Goal: Task Accomplishment & Management: Use online tool/utility

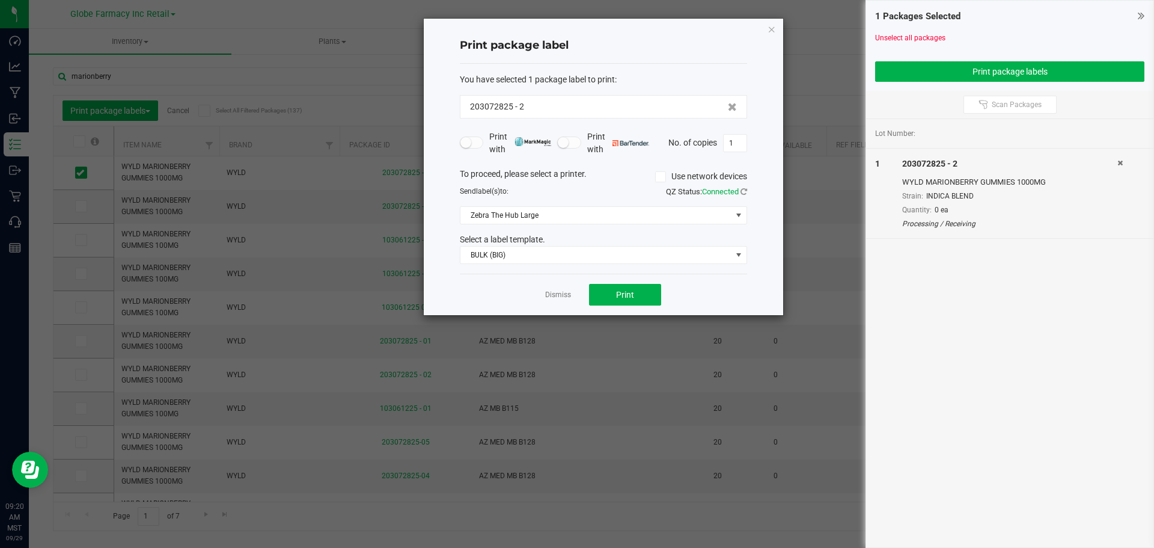
click at [765, 31] on div "Print package label You have selected 1 package label to print : 203072825 - 2 …" at bounding box center [603, 167] width 359 height 296
click at [769, 31] on icon "button" at bounding box center [772, 29] width 8 height 14
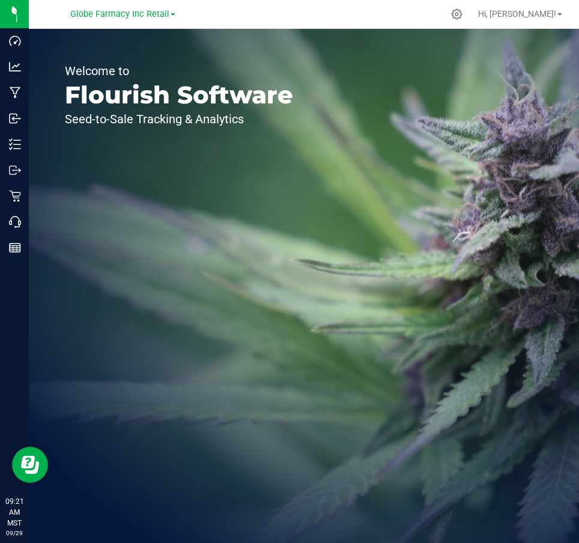
drag, startPoint x: 349, startPoint y: 123, endPoint x: 331, endPoint y: 124, distance: 17.5
click at [346, 123] on div "Welcome to Flourish Software Seed-to-Sale Tracking & Analytics" at bounding box center [304, 286] width 551 height 514
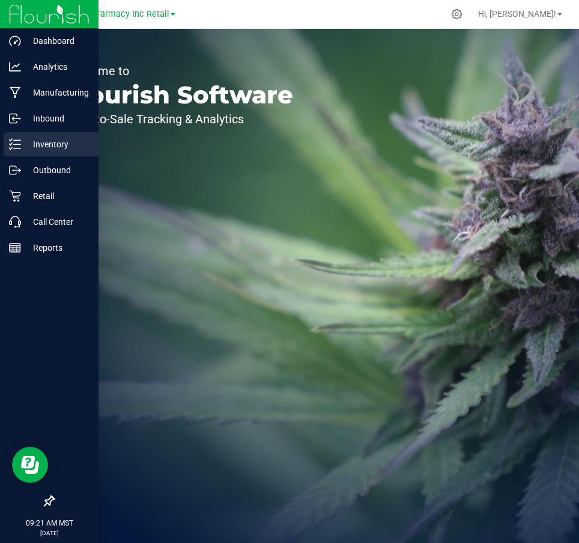
click at [22, 144] on p "Inventory" at bounding box center [57, 144] width 72 height 14
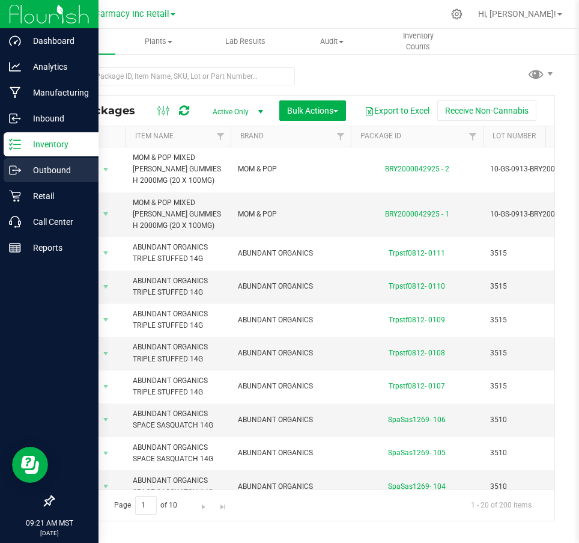
click at [2, 168] on link "Outbound" at bounding box center [49, 171] width 99 height 26
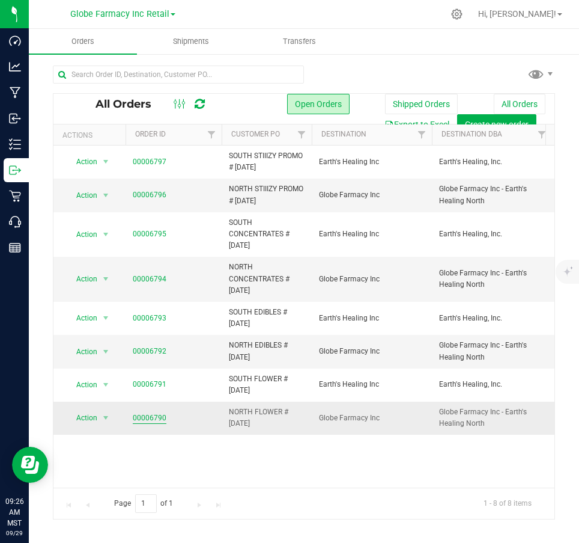
click at [144, 421] on link "00006790" at bounding box center [150, 417] width 34 height 11
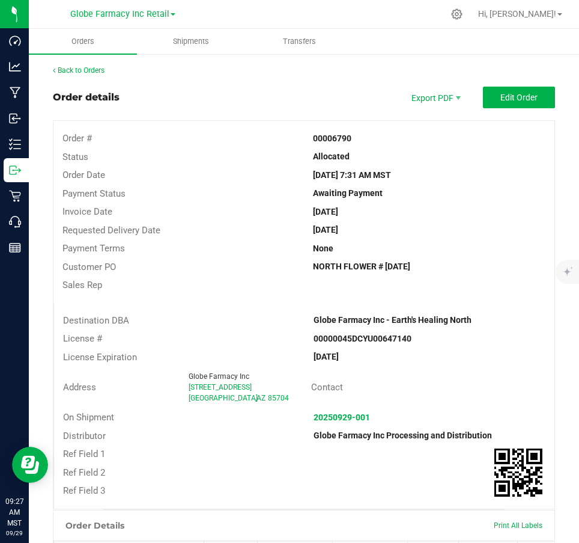
scroll to position [370, 0]
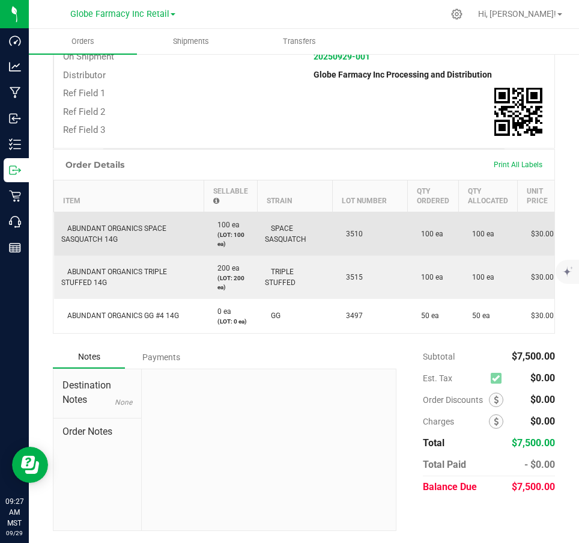
click at [108, 224] on span "ABUNDANT ORGANICS SPACE SASQUATCH 14G" at bounding box center [113, 233] width 105 height 19
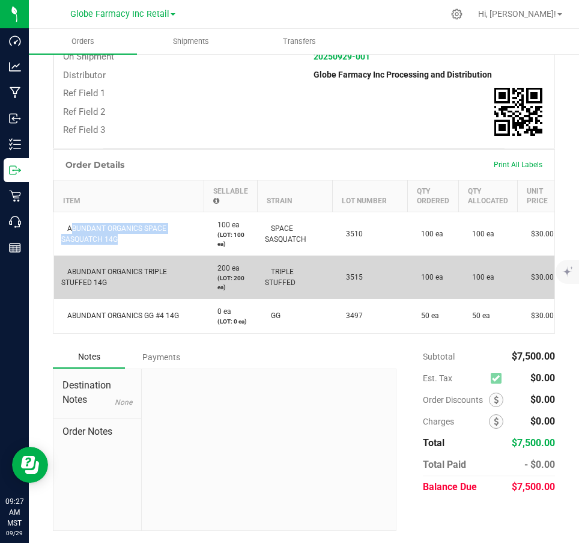
copy span "ABUNDANT ORGANICS SPACE SASQUATCH 14G"
click at [110, 271] on td "ABUNDANT ORGANICS TRIPLE STUFFED 14G" at bounding box center [129, 276] width 150 height 43
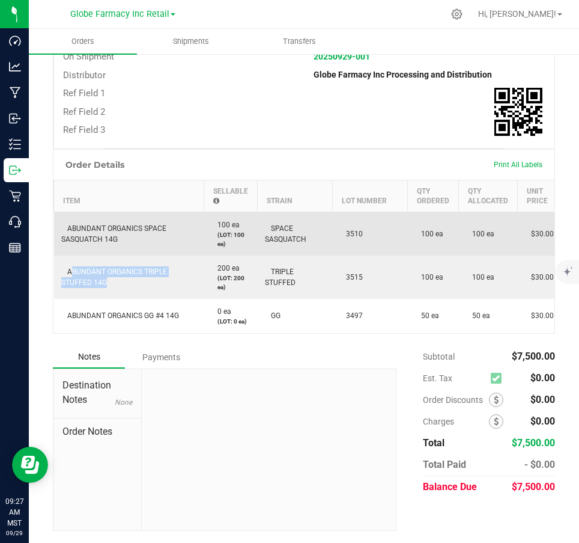
copy span "ABUNDANT ORGANICS TRIPLE STUFFED 14G"
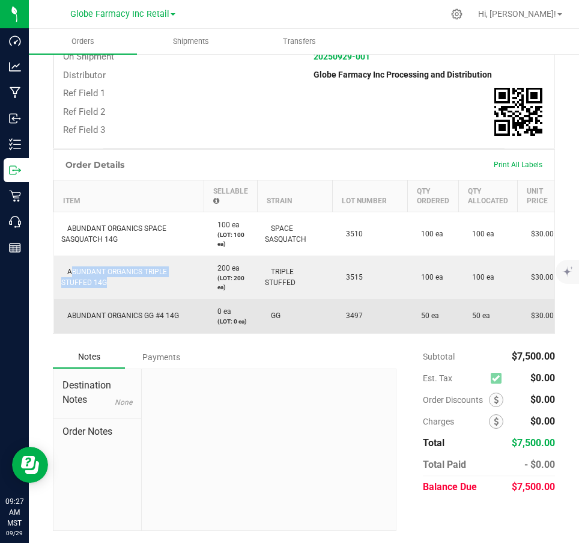
click at [142, 301] on td "ABUNDANT ORGANICS GG #4 14G" at bounding box center [129, 316] width 150 height 34
copy span "ABUNDANT ORGANICS GG #4 14G"
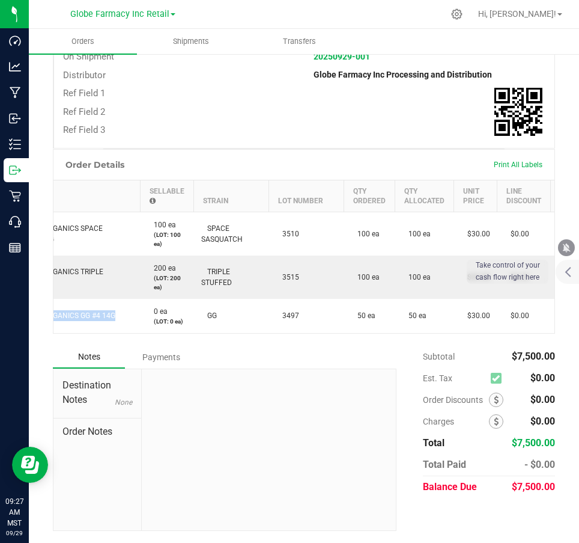
scroll to position [0, 118]
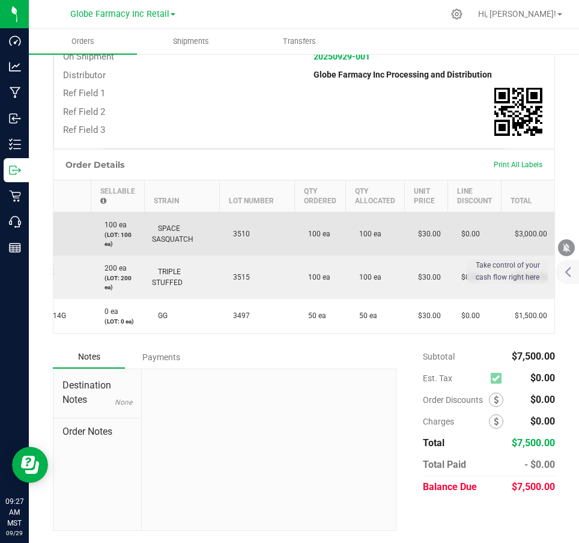
click at [248, 227] on td "3510" at bounding box center [257, 234] width 75 height 44
click at [240, 220] on td "3510" at bounding box center [257, 234] width 75 height 44
copy span "3510"
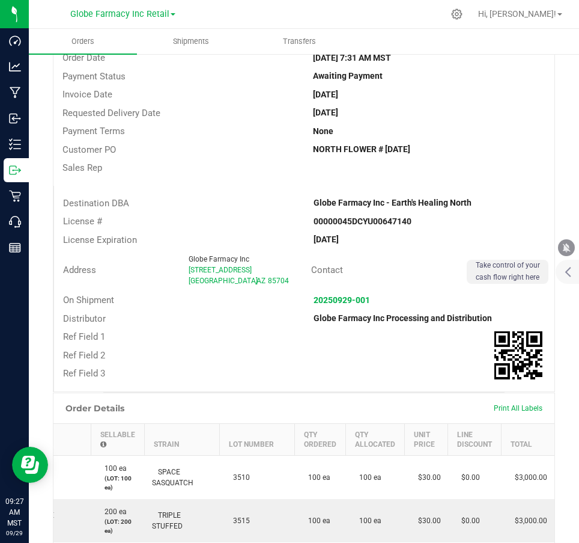
scroll to position [0, 0]
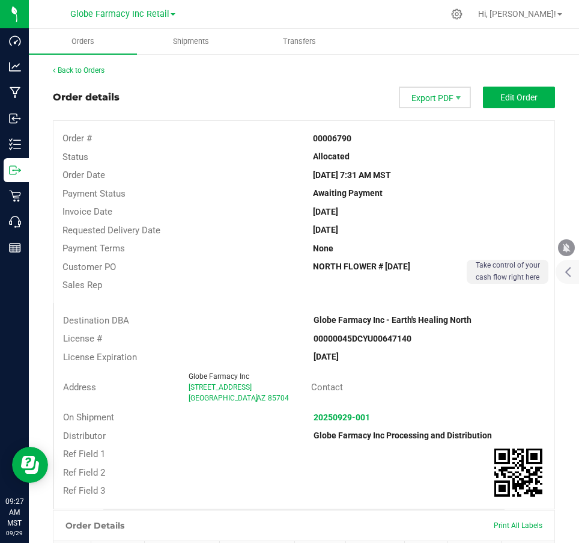
click at [436, 97] on span "Export PDF" at bounding box center [435, 98] width 72 height 22
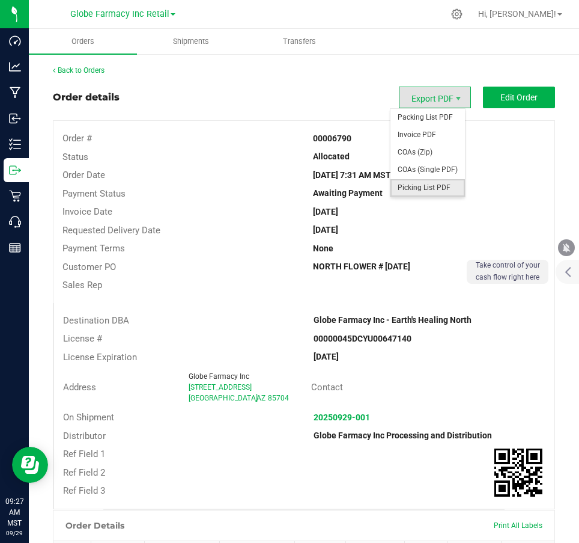
click at [427, 183] on span "Picking List PDF" at bounding box center [428, 187] width 75 height 17
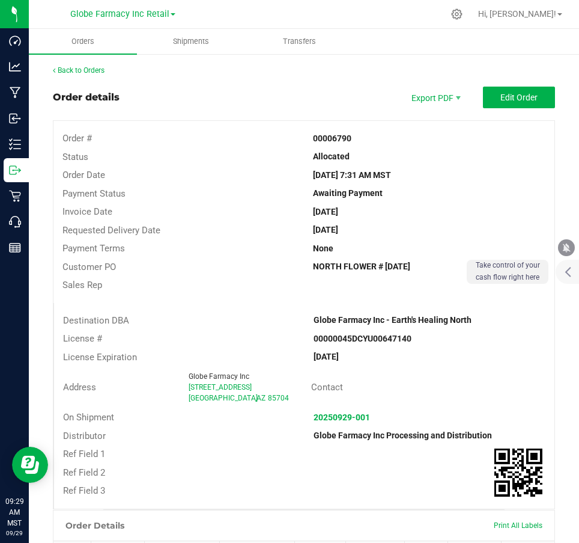
drag, startPoint x: 229, startPoint y: 96, endPoint x: 43, endPoint y: 69, distance: 188.3
click at [215, 100] on div "Order details Export PDF Edit Order" at bounding box center [304, 98] width 502 height 22
click at [81, 69] on link "Back to Orders" at bounding box center [79, 70] width 52 height 8
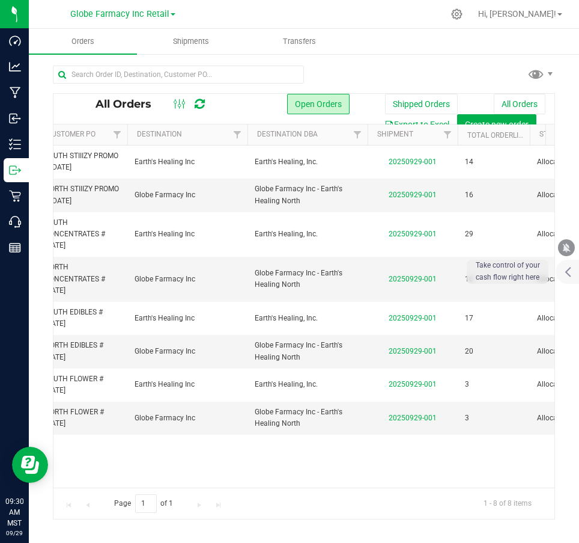
scroll to position [0, 162]
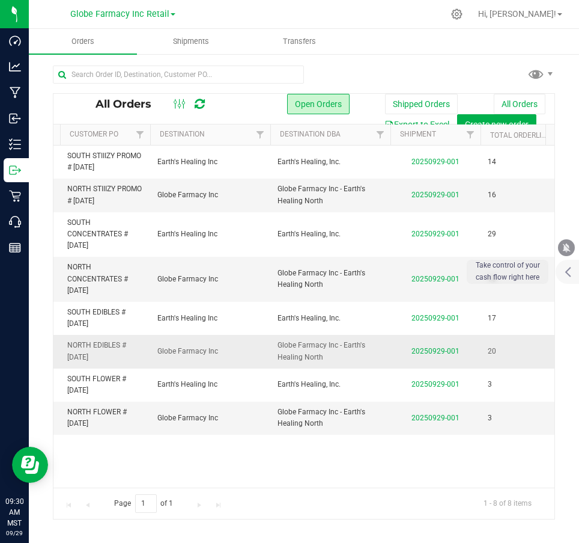
click at [90, 352] on span "NORTH EDIBLES # 09/29/2025" at bounding box center [105, 351] width 76 height 23
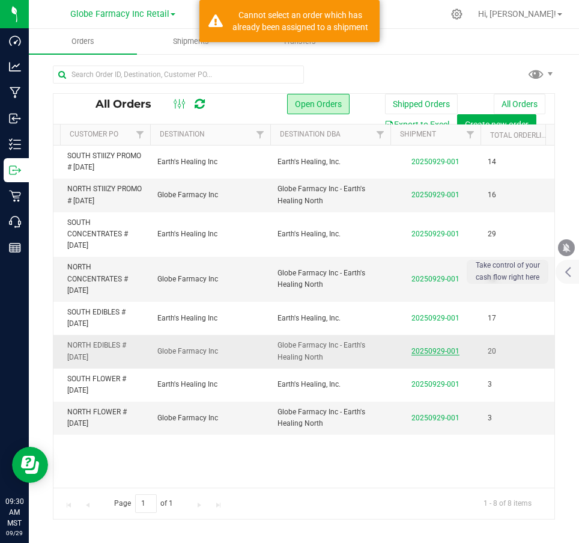
click at [421, 347] on link "20250929-001" at bounding box center [436, 351] width 48 height 8
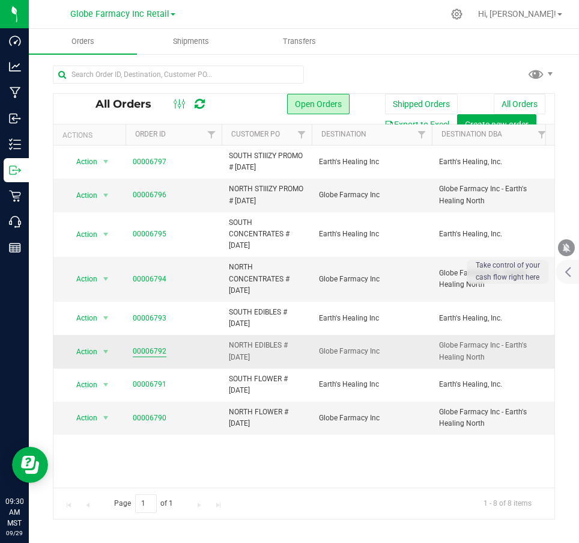
click at [159, 350] on link "00006792" at bounding box center [150, 351] width 34 height 11
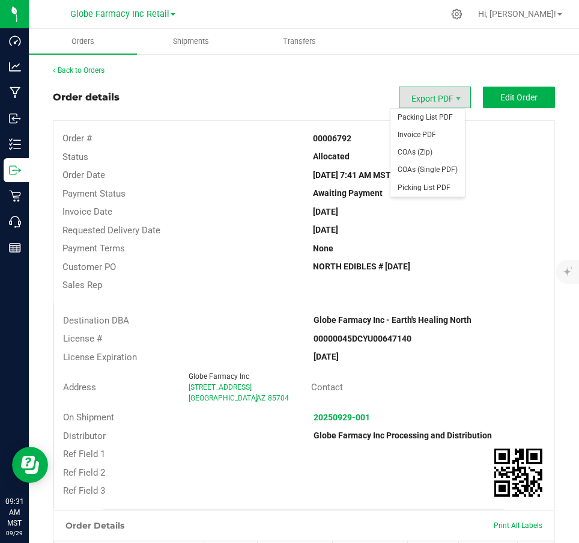
click at [436, 96] on span "Export PDF" at bounding box center [435, 98] width 72 height 22
click at [436, 109] on span "Packing List PDF" at bounding box center [428, 117] width 75 height 17
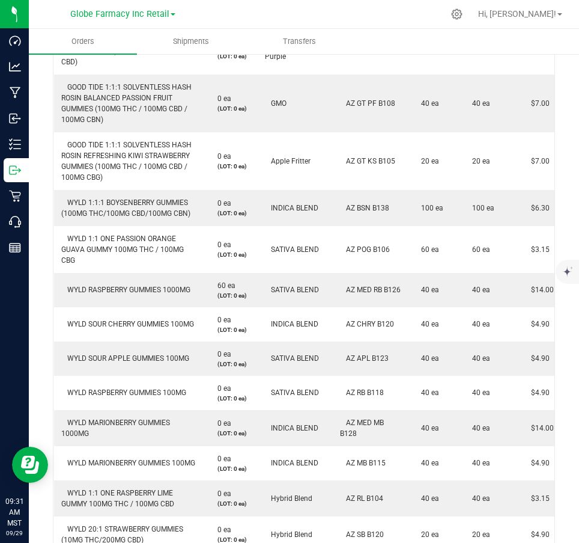
scroll to position [447, 0]
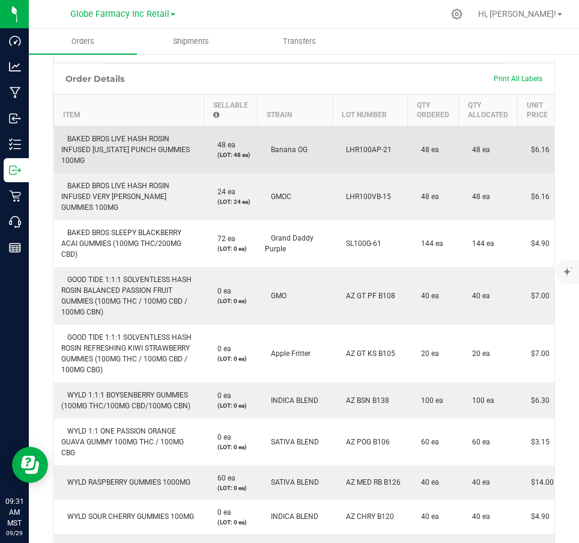
click at [112, 138] on span "BAKED BROS LIVE HASH ROSIN INFUSED ARIZONA PUNCH GUMMIES 100MG" at bounding box center [125, 150] width 129 height 30
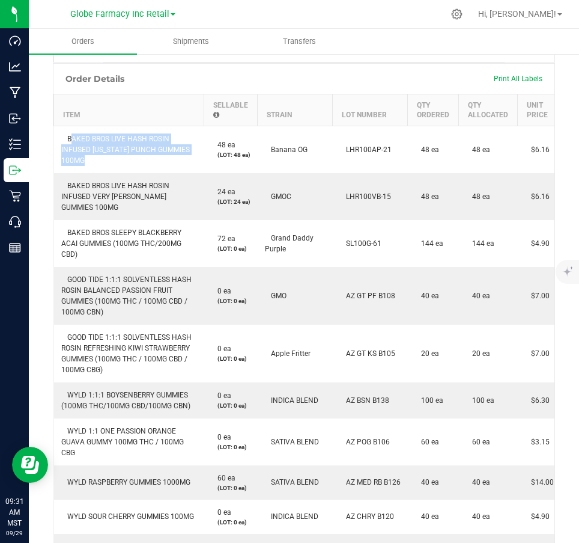
copy span "BAKED BROS LIVE HASH ROSIN INFUSED ARIZONA PUNCH GUMMIES 100MG"
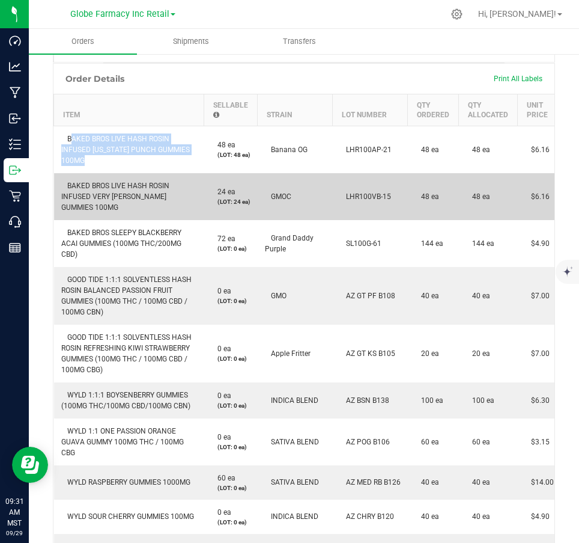
click at [116, 197] on span "BAKED BROS LIVE HASH ROSIN INFUSED VERY BERRY GUMMIES 100MG" at bounding box center [115, 197] width 108 height 30
click at [117, 197] on span "BAKED BROS LIVE HASH ROSIN INFUSED VERY BERRY GUMMIES 100MG" at bounding box center [115, 197] width 108 height 30
copy span "BERRY"
click at [135, 187] on span "BAKED BROS LIVE HASH ROSIN INFUSED VERY BERRY GUMMIES 100MG" at bounding box center [115, 197] width 108 height 30
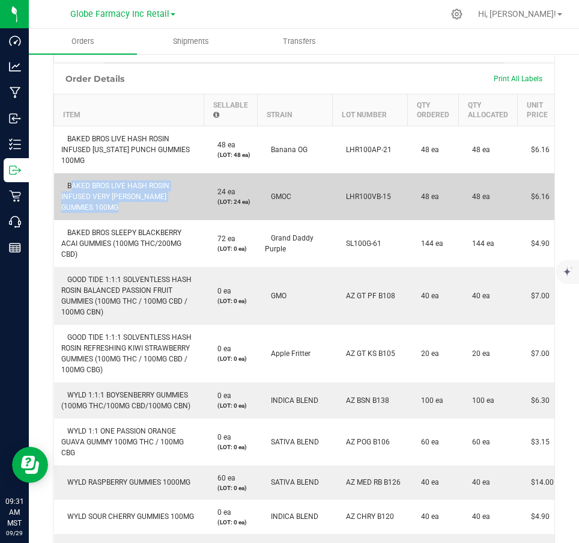
click at [135, 187] on span "BAKED BROS LIVE HASH ROSIN INFUSED VERY BERRY GUMMIES 100MG" at bounding box center [115, 197] width 108 height 30
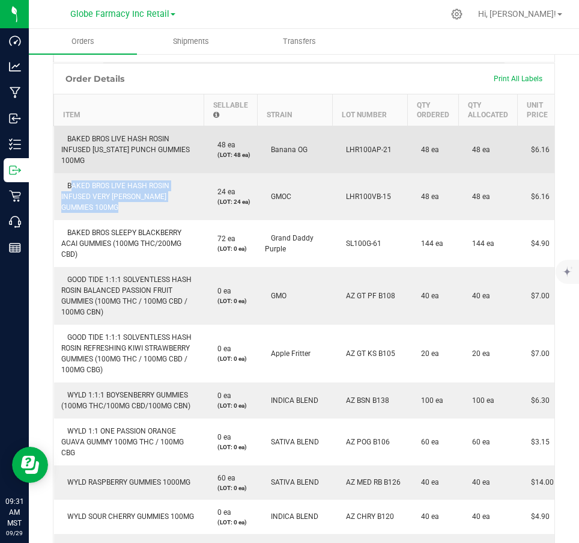
copy span "BAKED BROS LIVE HASH ROSIN INFUSED VERY BERRY GUMMIES 100MG"
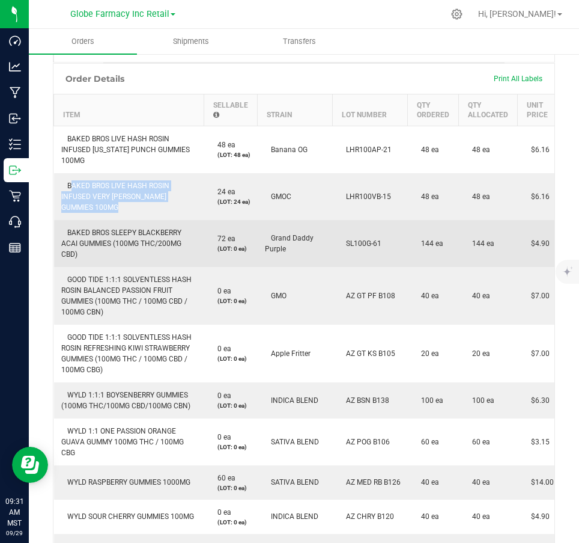
click at [118, 229] on span "BAKED BROS SLEEPY BLACKBERRY ACAI GUMMIES (100MG THC/200MG CBD)" at bounding box center [121, 243] width 120 height 30
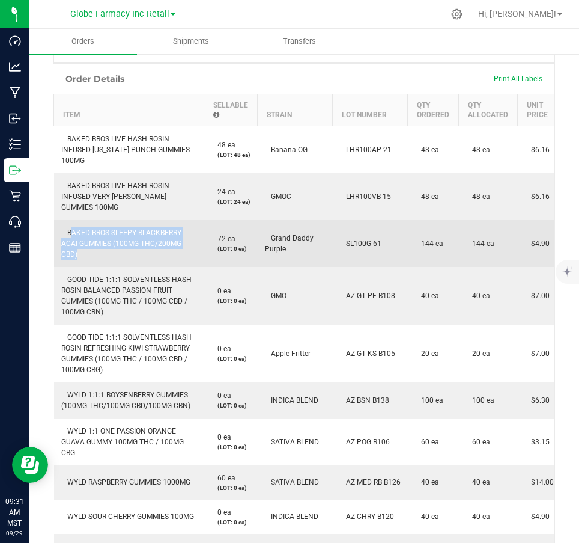
click at [118, 229] on span "BAKED BROS SLEEPY BLACKBERRY ACAI GUMMIES (100MG THC/200MG CBD)" at bounding box center [121, 243] width 120 height 30
copy span "BAKED BROS SLEEPY BLACKBERRY ACAI GUMMIES (100MG THC/200MG CBD)"
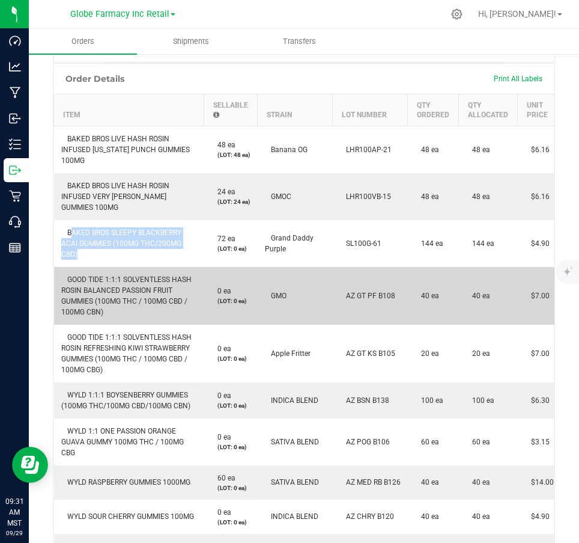
click at [139, 277] on span "GOOD TIDE 1:1:1 SOLVENTLESS HASH ROSIN BALANCED PASSION FRUIT GUMMIES (100MG TH…" at bounding box center [126, 295] width 130 height 41
click at [138, 276] on span "GOOD TIDE 1:1:1 SOLVENTLESS HASH ROSIN BALANCED PASSION FRUIT GUMMIES (100MG TH…" at bounding box center [126, 295] width 130 height 41
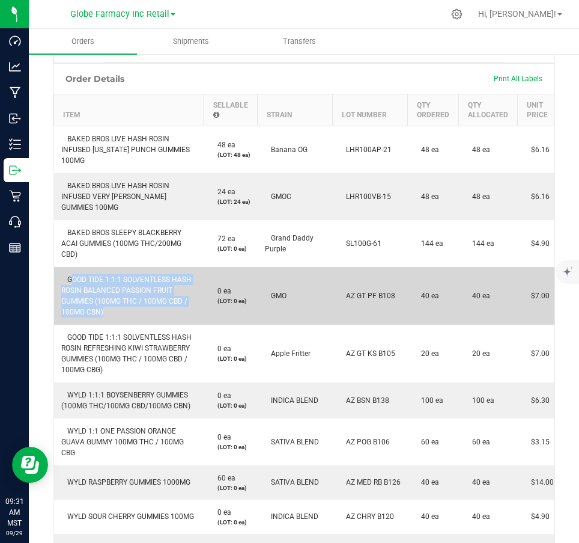
click at [138, 276] on span "GOOD TIDE 1:1:1 SOLVENTLESS HASH ROSIN BALANCED PASSION FRUIT GUMMIES (100MG TH…" at bounding box center [126, 295] width 130 height 41
copy span "GOOD TIDE 1:1:1 SOLVENTLESS HASH ROSIN BALANCED PASSION FRUIT GUMMIES (100MG TH…"
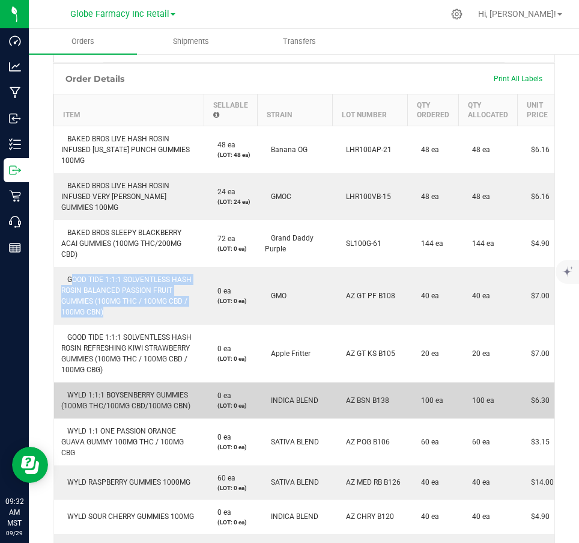
click at [120, 385] on td "WYLD 1:1:1 BOYSENBERRY GUMMIES (100MG THC/100MG CBD/100MG CBN)" at bounding box center [129, 400] width 150 height 36
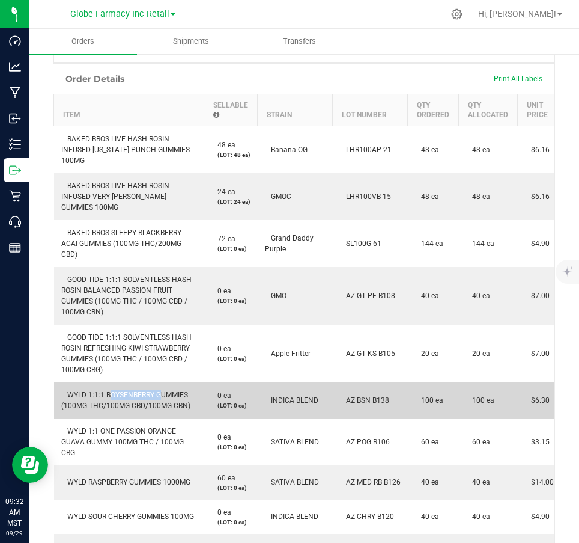
click at [120, 385] on td "WYLD 1:1:1 BOYSENBERRY GUMMIES (100MG THC/100MG CBD/100MG CBN)" at bounding box center [129, 400] width 150 height 36
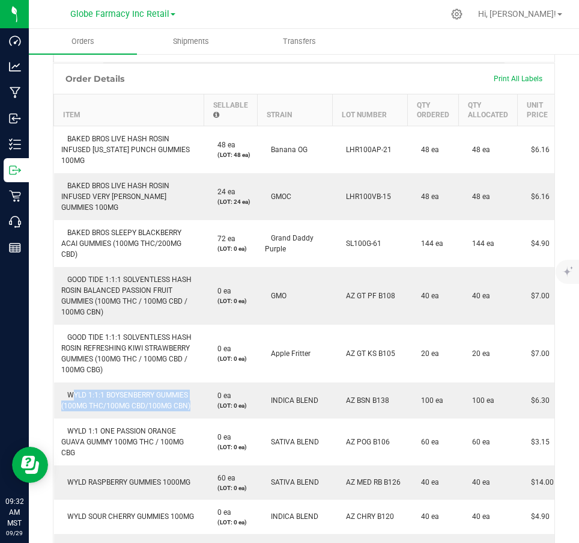
copy span "WYLD 1:1:1 BOYSENBERRY GUMMIES (100MG THC/100MG CBD/100MG CBN)"
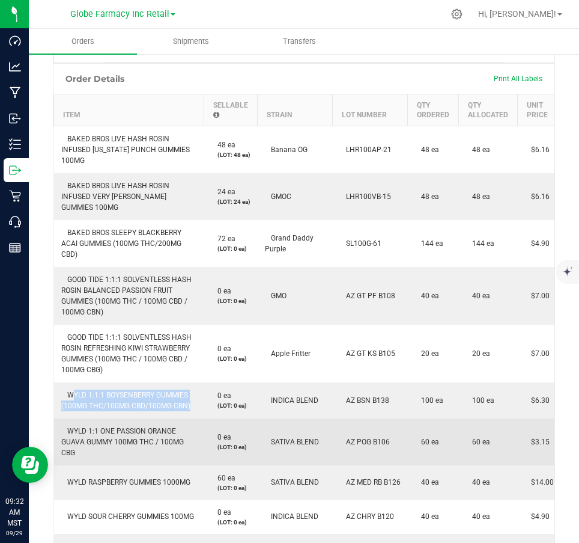
click at [132, 427] on span "WYLD 1:1 ONE PASSION ORANGE GUAVA GUMMY 100MG THC / 100MG CBG" at bounding box center [122, 442] width 123 height 30
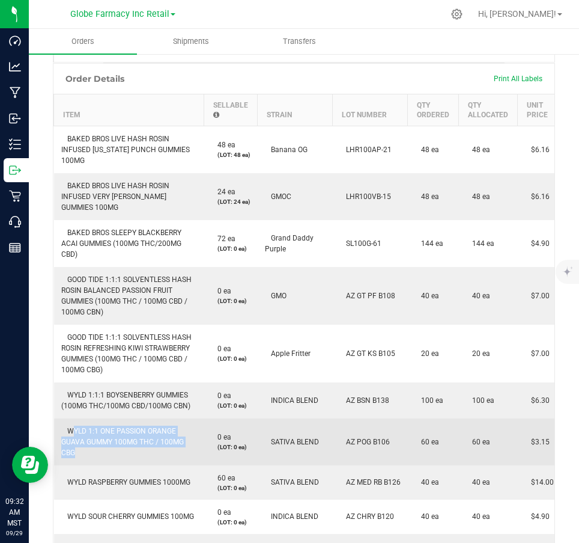
click at [132, 427] on span "WYLD 1:1 ONE PASSION ORANGE GUAVA GUMMY 100MG THC / 100MG CBG" at bounding box center [122, 442] width 123 height 30
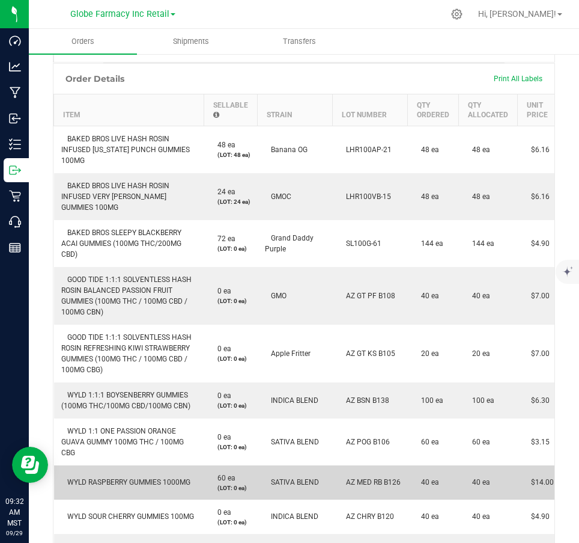
click at [99, 475] on td "WYLD RASPBERRY GUMMIES 1000MG" at bounding box center [129, 482] width 150 height 34
click at [99, 474] on td "WYLD RASPBERRY GUMMIES 1000MG" at bounding box center [129, 482] width 150 height 34
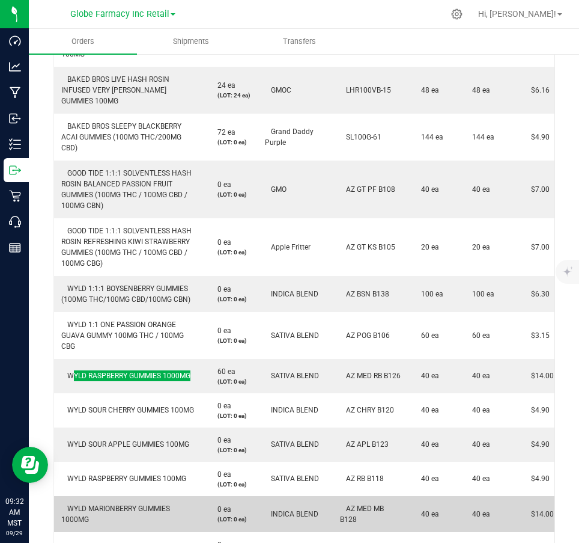
scroll to position [687, 0]
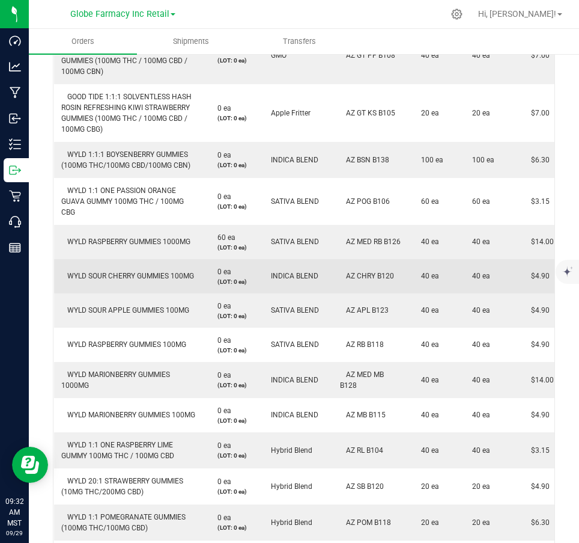
click at [133, 276] on span "WYLD SOUR CHERRY GUMMIES 100MG" at bounding box center [127, 276] width 133 height 8
click at [138, 276] on span "WYLD SOUR CHERRY GUMMIES 100MG" at bounding box center [127, 276] width 133 height 8
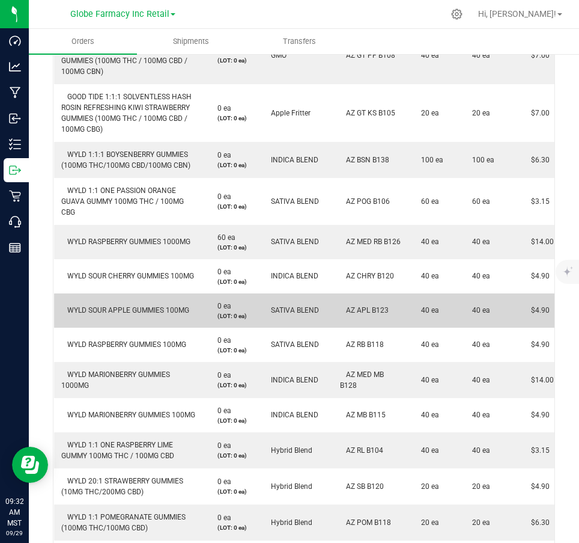
click at [127, 299] on td "WYLD SOUR APPLE GUMMIES 100MG" at bounding box center [129, 310] width 150 height 34
click at [127, 300] on td "WYLD SOUR APPLE GUMMIES 100MG" at bounding box center [129, 310] width 150 height 34
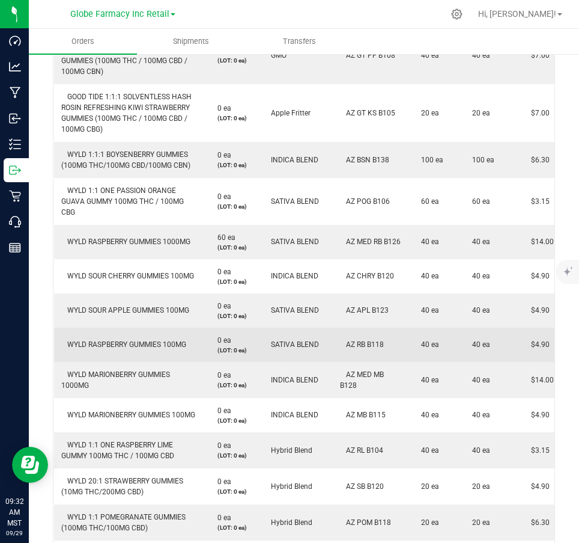
click at [116, 345] on span "WYLD RASPBERRY GUMMIES 100MG" at bounding box center [123, 344] width 125 height 8
click at [117, 345] on span "WYLD RASPBERRY GUMMIES 100MG" at bounding box center [123, 344] width 125 height 8
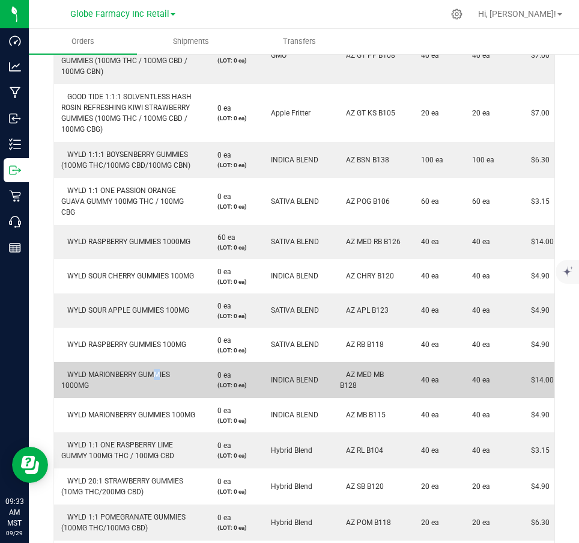
click at [155, 366] on td "WYLD MARIONBERRY GUMMIES 1000MG" at bounding box center [129, 380] width 150 height 36
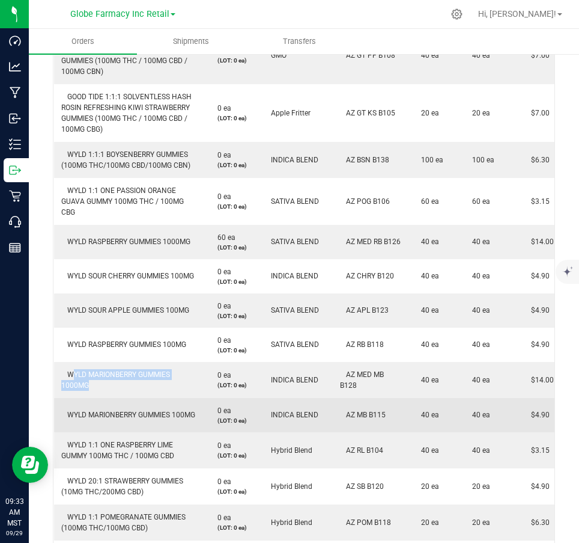
click at [137, 416] on td "WYLD MARIONBERRY GUMMIES 100MG" at bounding box center [129, 415] width 150 height 34
click at [136, 416] on td "WYLD MARIONBERRY GUMMIES 100MG" at bounding box center [129, 415] width 150 height 34
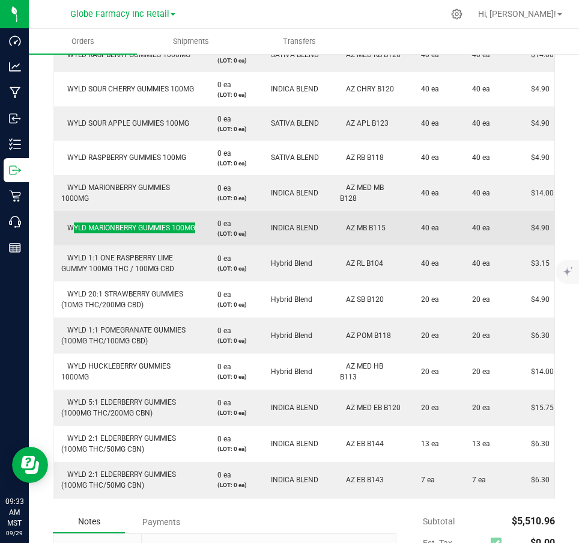
scroll to position [927, 0]
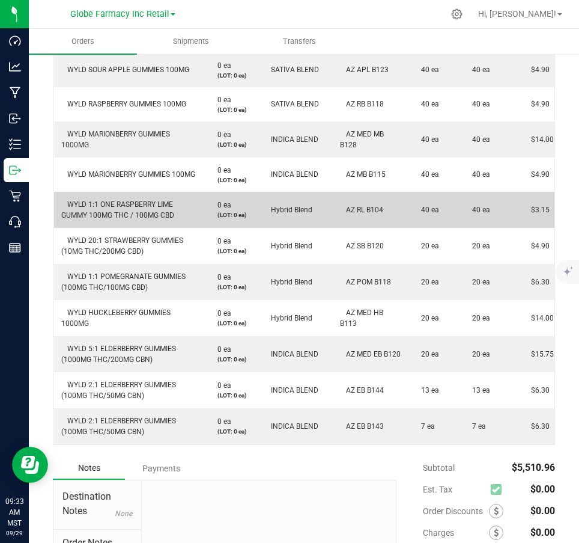
click at [103, 207] on span "WYLD 1:1 ONE RASPBERRY LIME GUMMY 100MG THC / 100MG CBD" at bounding box center [117, 209] width 113 height 19
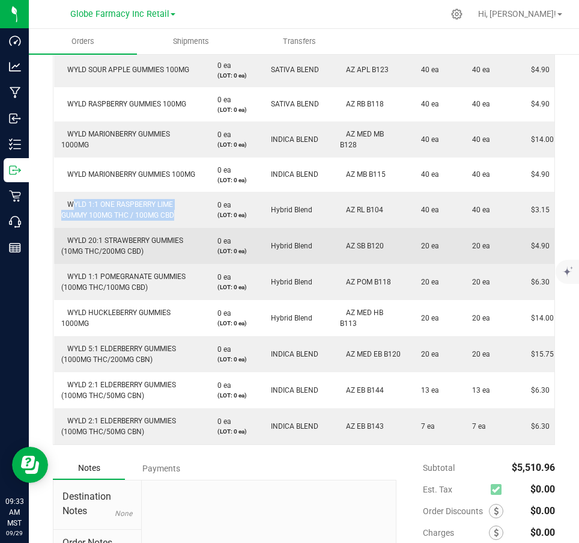
click at [136, 238] on span "WYLD 20:1 STRAWBERRY GUMMIES (10MG THC/200MG CBD)" at bounding box center [122, 245] width 122 height 19
click at [136, 237] on span "WYLD 20:1 STRAWBERRY GUMMIES (10MG THC/200MG CBD)" at bounding box center [122, 245] width 122 height 19
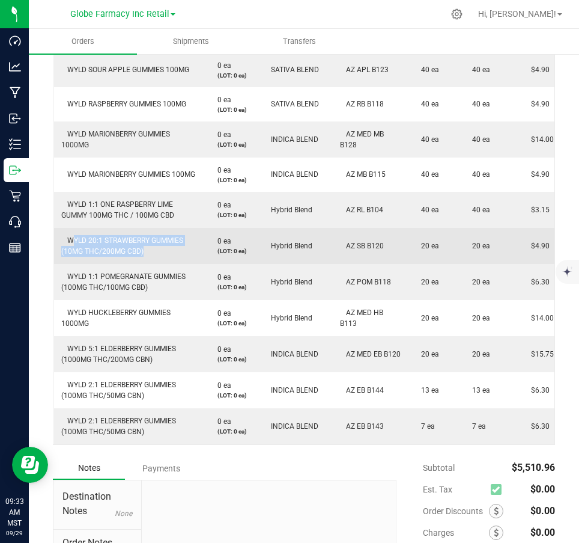
click at [136, 237] on span "WYLD 20:1 STRAWBERRY GUMMIES (10MG THC/200MG CBD)" at bounding box center [122, 245] width 122 height 19
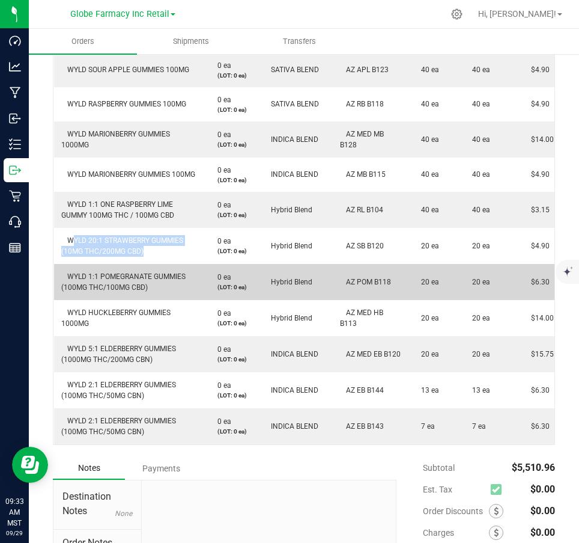
click at [123, 271] on td "WYLD 1:1 POMEGRANATE GUMMIES (100MG THC/100MG CBD)" at bounding box center [129, 282] width 150 height 36
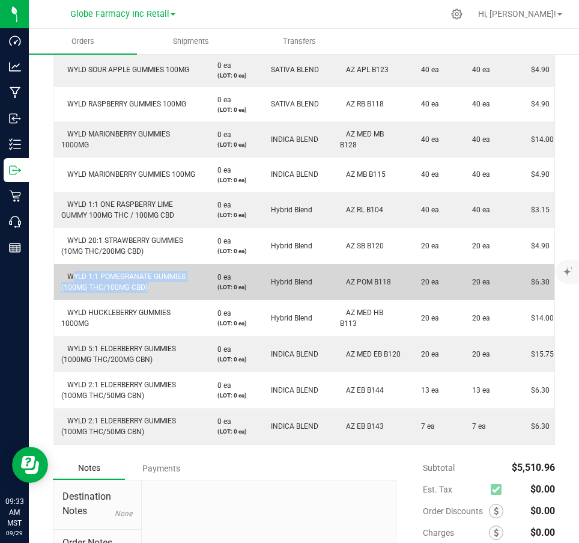
click at [123, 271] on td "WYLD 1:1 POMEGRANATE GUMMIES (100MG THC/100MG CBD)" at bounding box center [129, 282] width 150 height 36
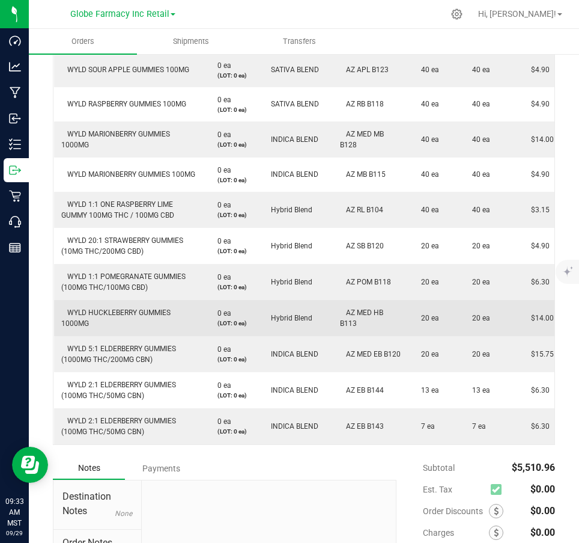
click at [107, 310] on span "WYLD HUCKLEBERRY GUMMIES 1000MG" at bounding box center [115, 317] width 109 height 19
click at [106, 310] on span "WYLD HUCKLEBERRY GUMMIES 1000MG" at bounding box center [115, 317] width 109 height 19
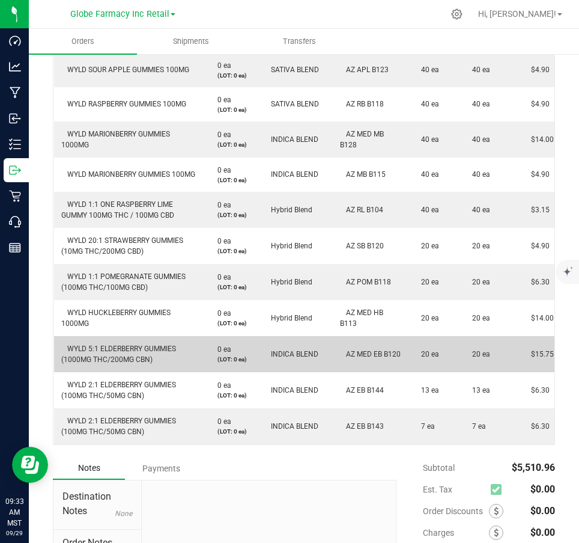
click at [82, 353] on td "WYLD 5:1 ELDERBERRY GUMMIES (1000MG THC/200MG CBN)" at bounding box center [129, 354] width 150 height 36
click at [82, 352] on span "WYLD 5:1 ELDERBERRY GUMMIES (1000MG THC/200MG CBN)" at bounding box center [118, 353] width 115 height 19
click at [123, 338] on td "WYLD 5:1 ELDERBERRY GUMMIES (1000MG THC/200MG CBN)" at bounding box center [129, 354] width 150 height 36
click at [114, 350] on span "WYLD 5:1 ELDERBERRY GUMMIES (1000MG THC/200MG CBN)" at bounding box center [118, 353] width 115 height 19
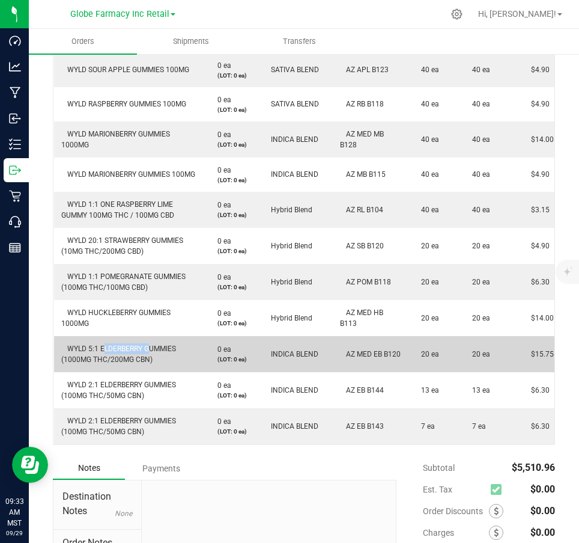
click at [114, 350] on span "WYLD 5:1 ELDERBERRY GUMMIES (1000MG THC/200MG CBN)" at bounding box center [118, 353] width 115 height 19
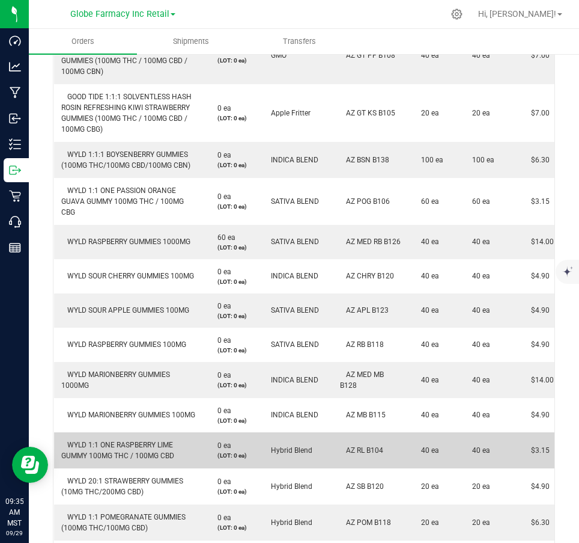
scroll to position [867, 0]
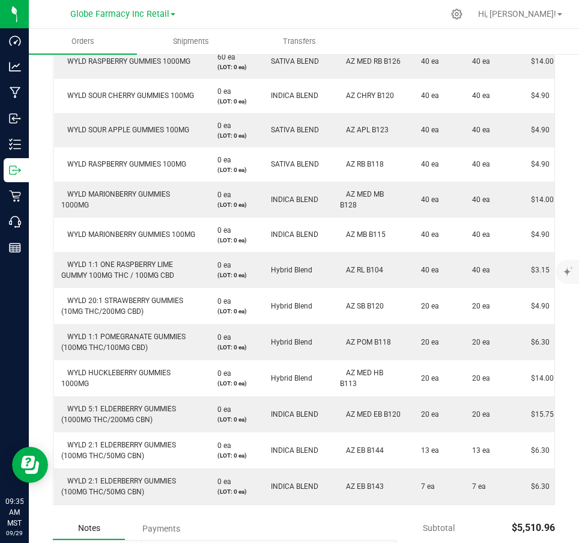
click at [392, 505] on div "Order Details Print All Labels Item Sellable Strain Lot Number Qty Ordered Qty …" at bounding box center [304, 73] width 502 height 862
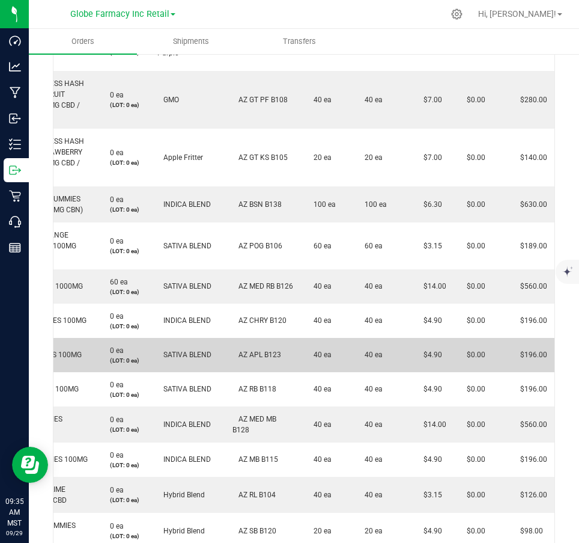
scroll to position [747, 0]
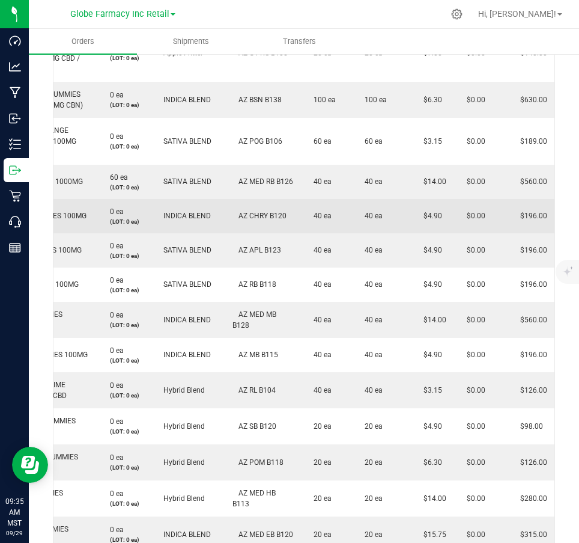
click at [421, 209] on td "$4.90" at bounding box center [431, 216] width 43 height 34
click at [421, 207] on td "$4.90" at bounding box center [431, 216] width 43 height 34
click at [427, 215] on span "$4.90" at bounding box center [430, 216] width 25 height 8
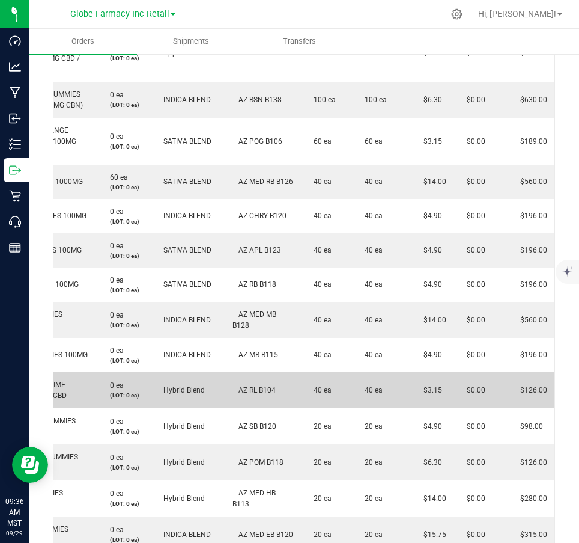
scroll to position [807, 0]
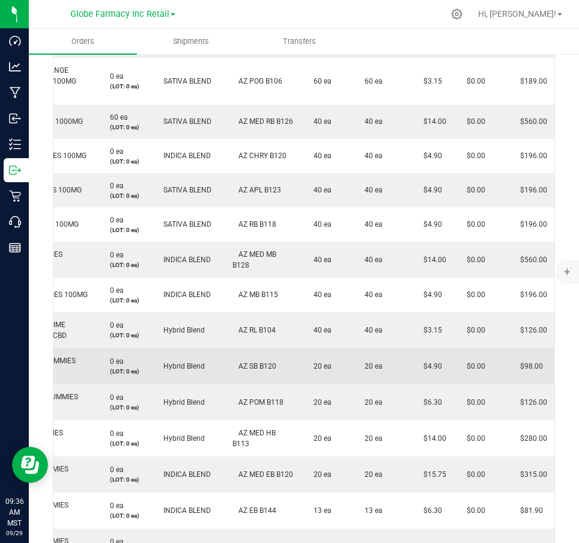
click at [427, 367] on span "$4.90" at bounding box center [430, 366] width 25 height 8
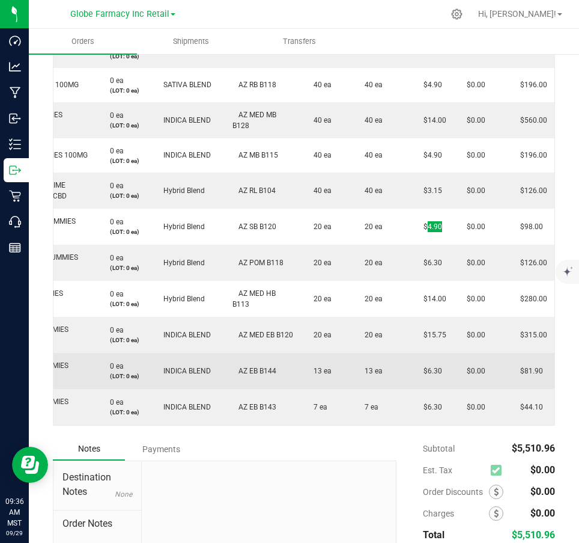
scroll to position [987, 0]
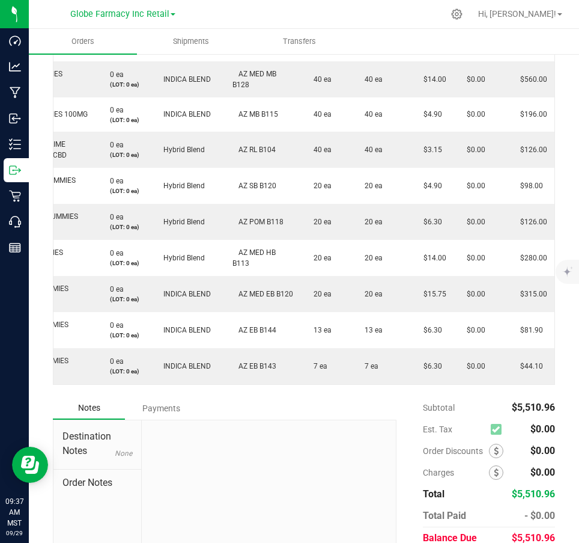
drag, startPoint x: 275, startPoint y: 393, endPoint x: 202, endPoint y: 391, distance: 73.4
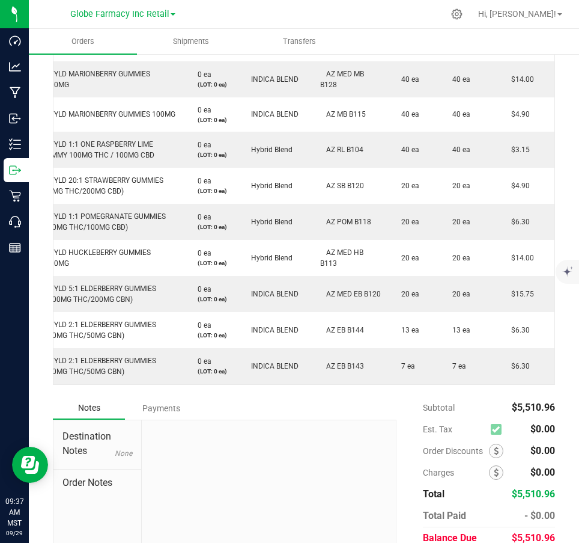
scroll to position [0, 0]
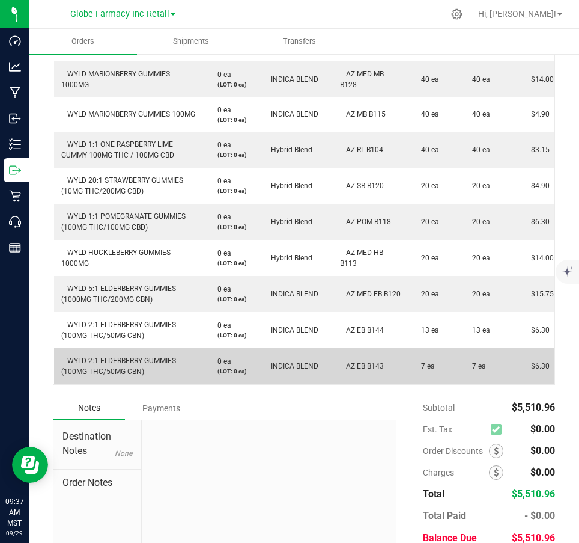
click at [101, 359] on span "WYLD 2:1 ELDERBERRY GUMMIES (100MG THC/50MG CBN)" at bounding box center [118, 365] width 115 height 19
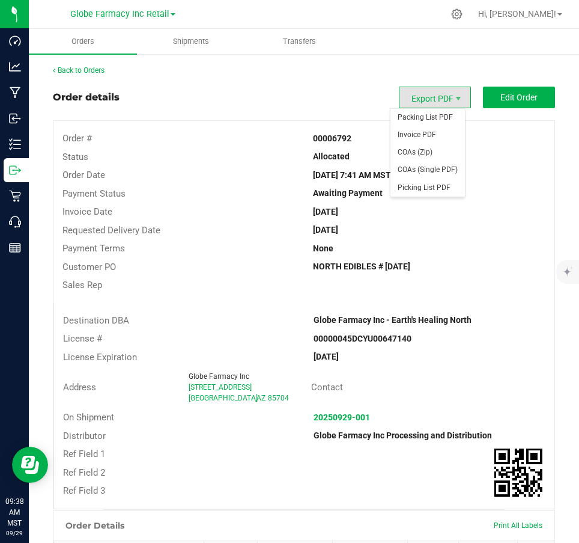
click at [424, 95] on span "Export PDF" at bounding box center [435, 98] width 72 height 22
click at [416, 184] on span "Picking List PDF" at bounding box center [428, 187] width 75 height 17
